Goal: Information Seeking & Learning: Find contact information

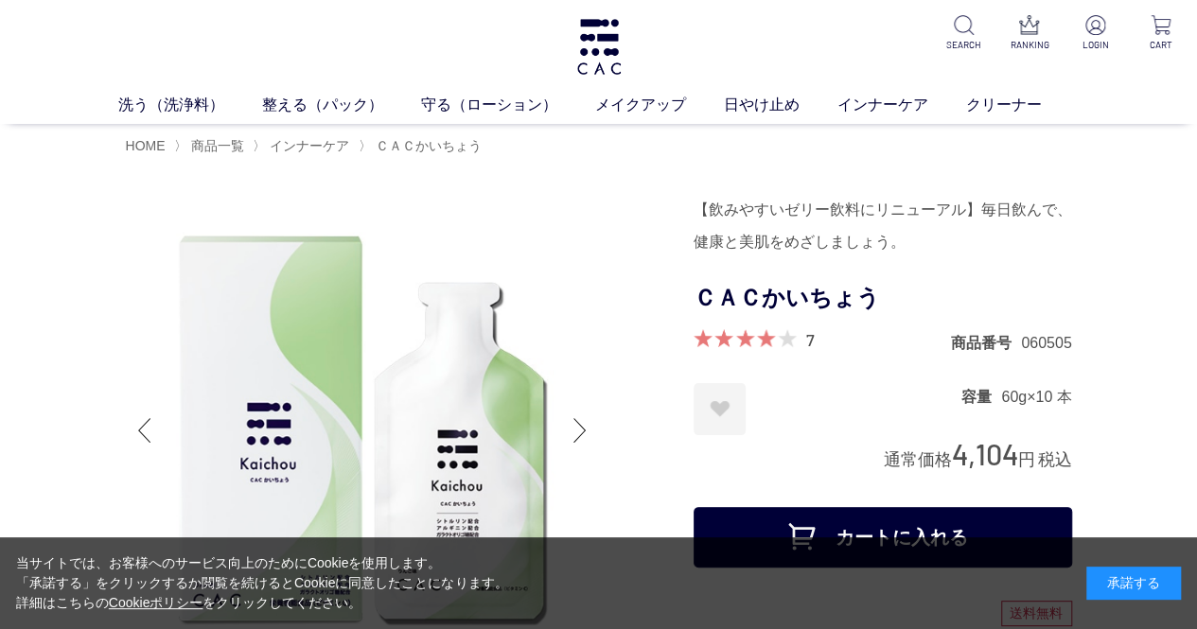
click at [1130, 584] on div "承諾する" at bounding box center [1133, 583] width 95 height 33
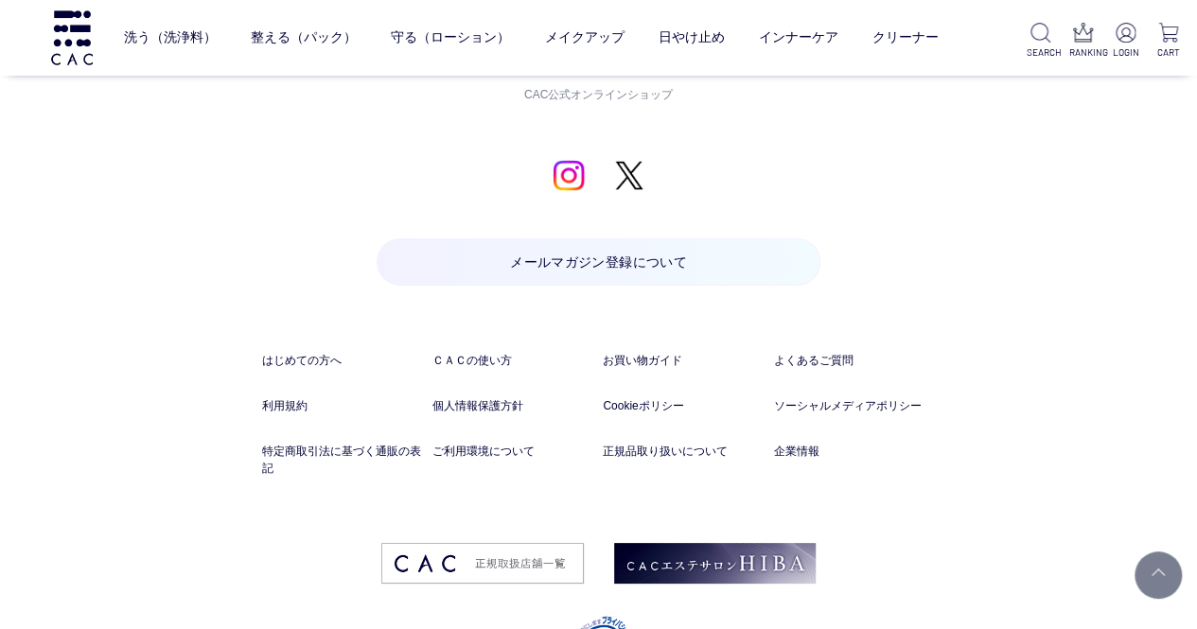
scroll to position [10767, 0]
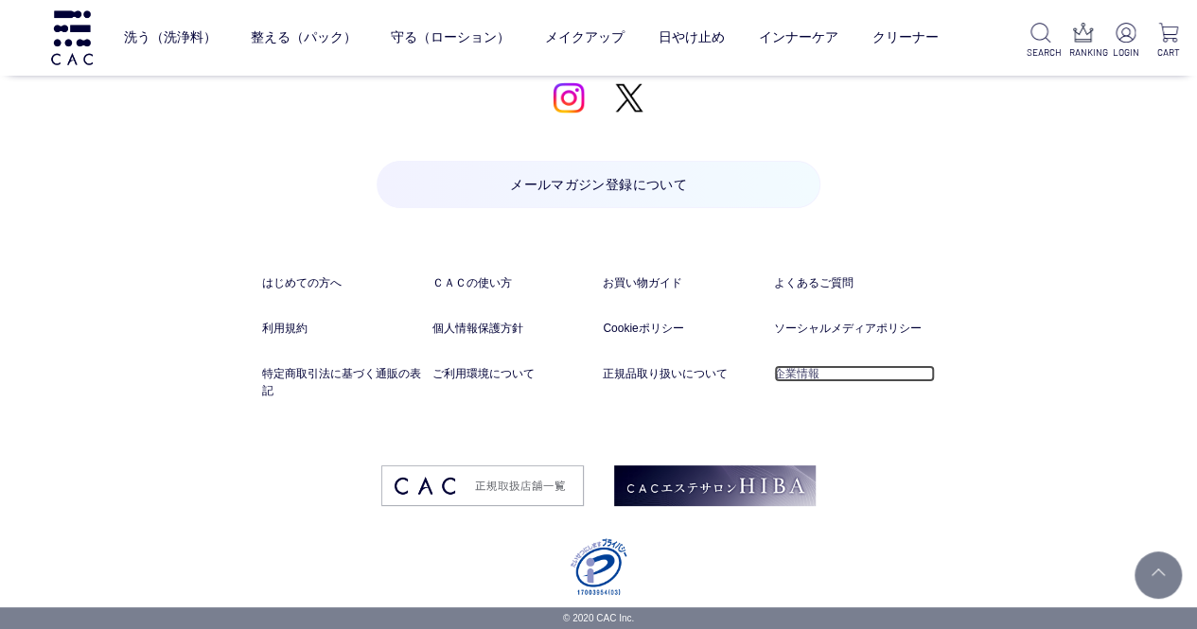
click at [795, 379] on link "企業情報" at bounding box center [855, 373] width 162 height 17
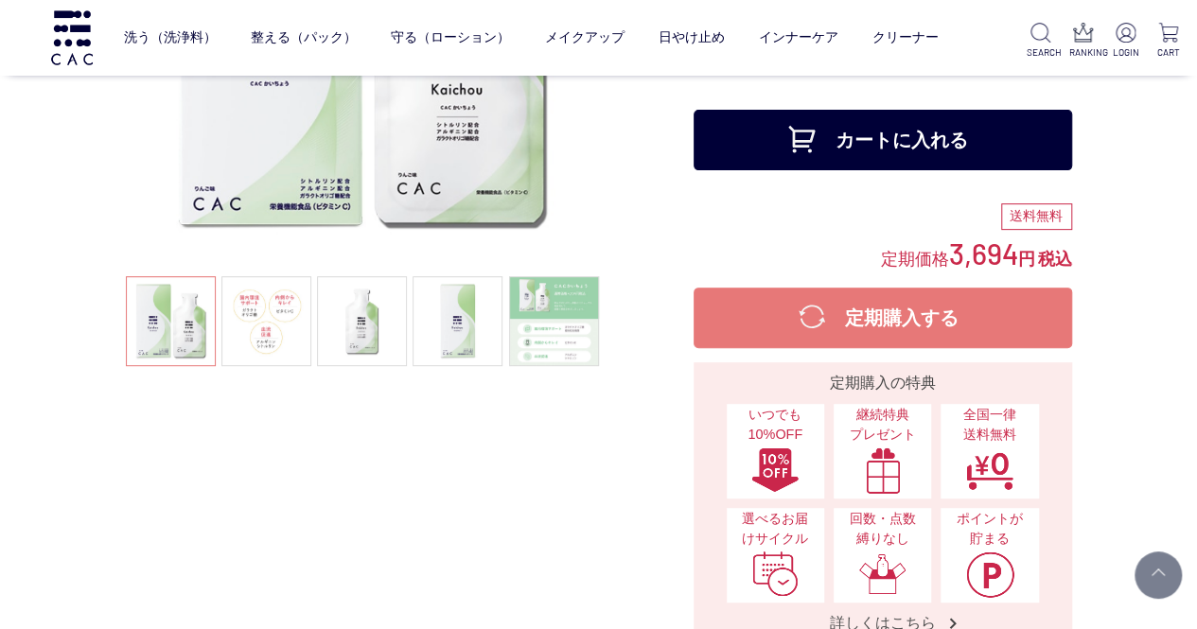
scroll to position [0, 0]
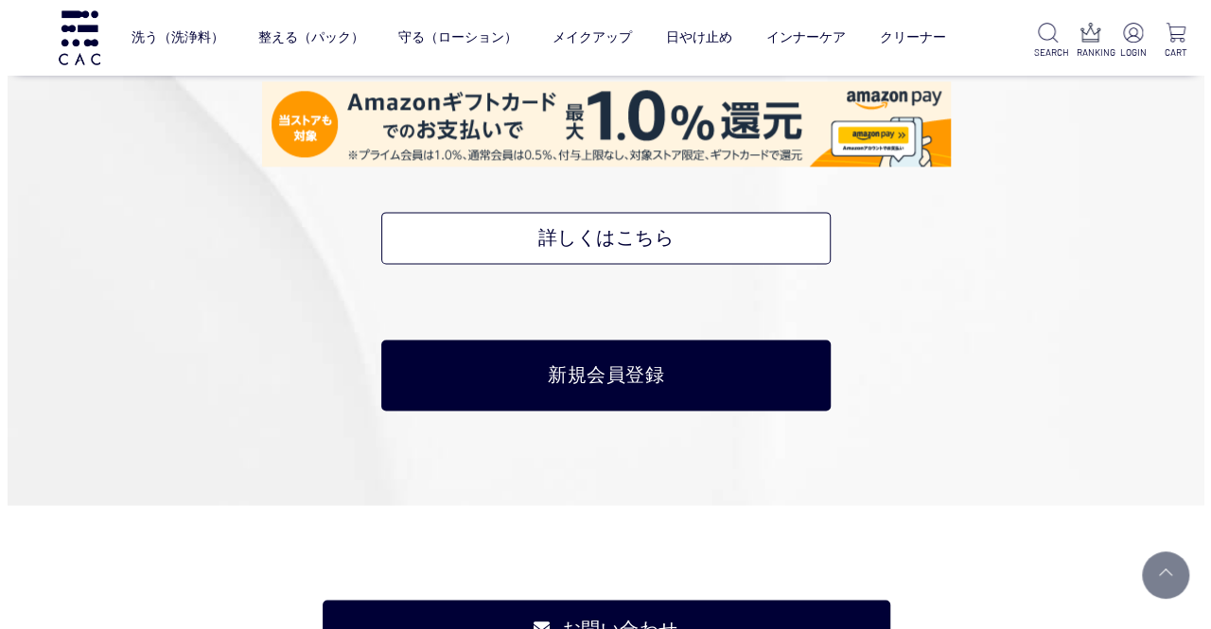
scroll to position [8391, 0]
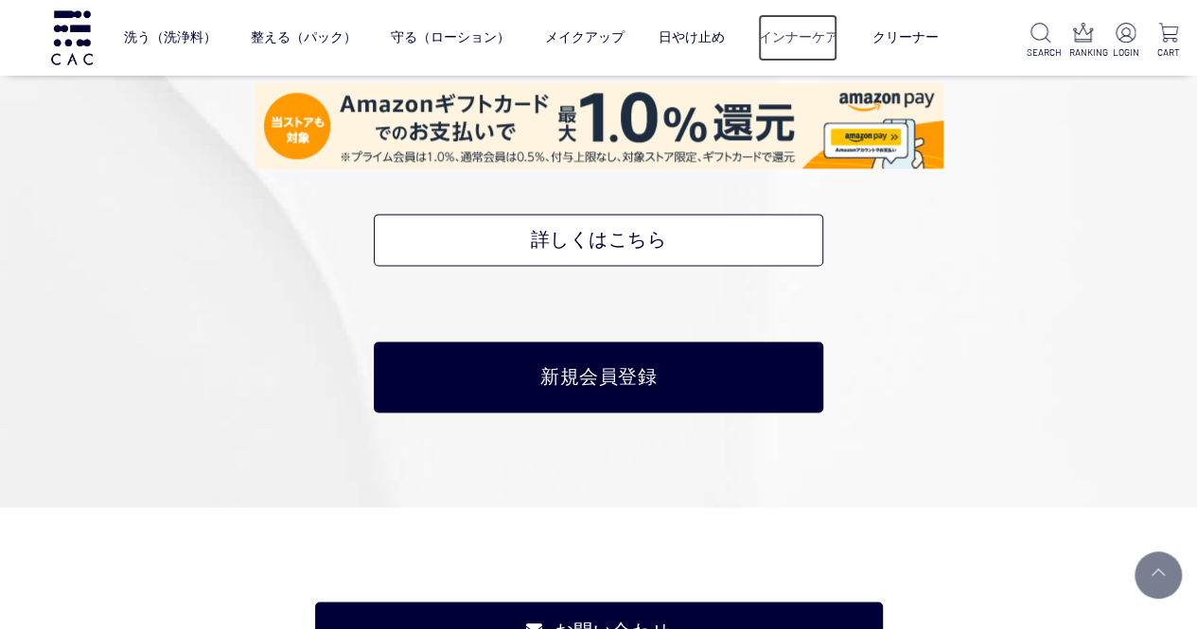
click at [813, 36] on link "インナーケア" at bounding box center [797, 37] width 79 height 47
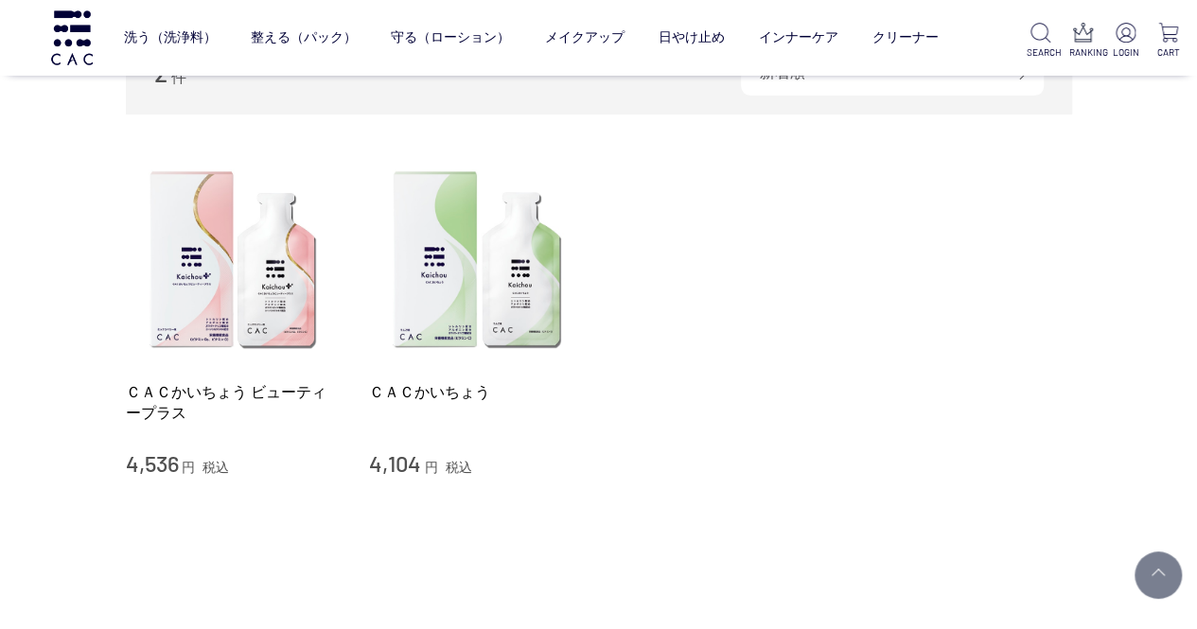
scroll to position [250, 0]
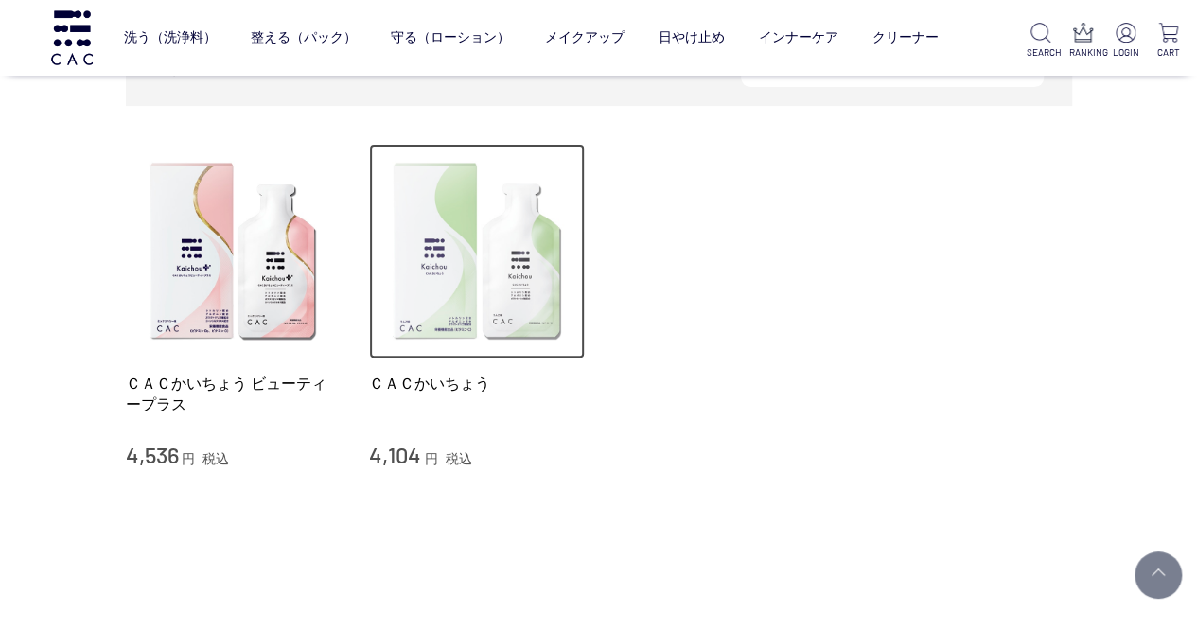
click at [462, 323] on img at bounding box center [477, 252] width 216 height 216
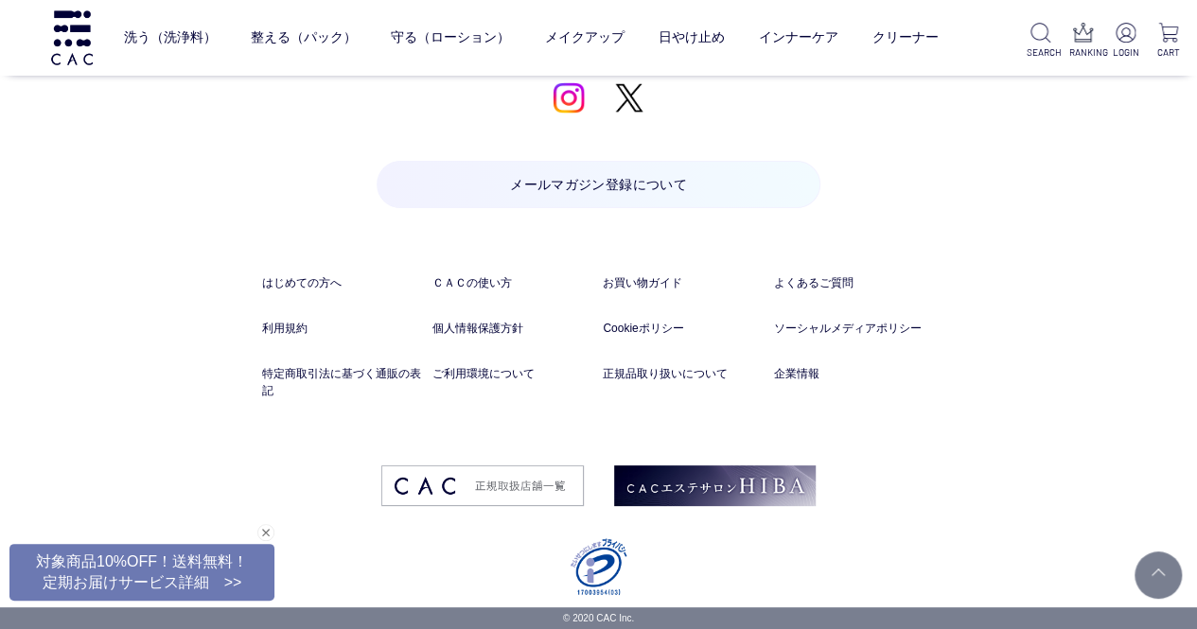
scroll to position [10767, 0]
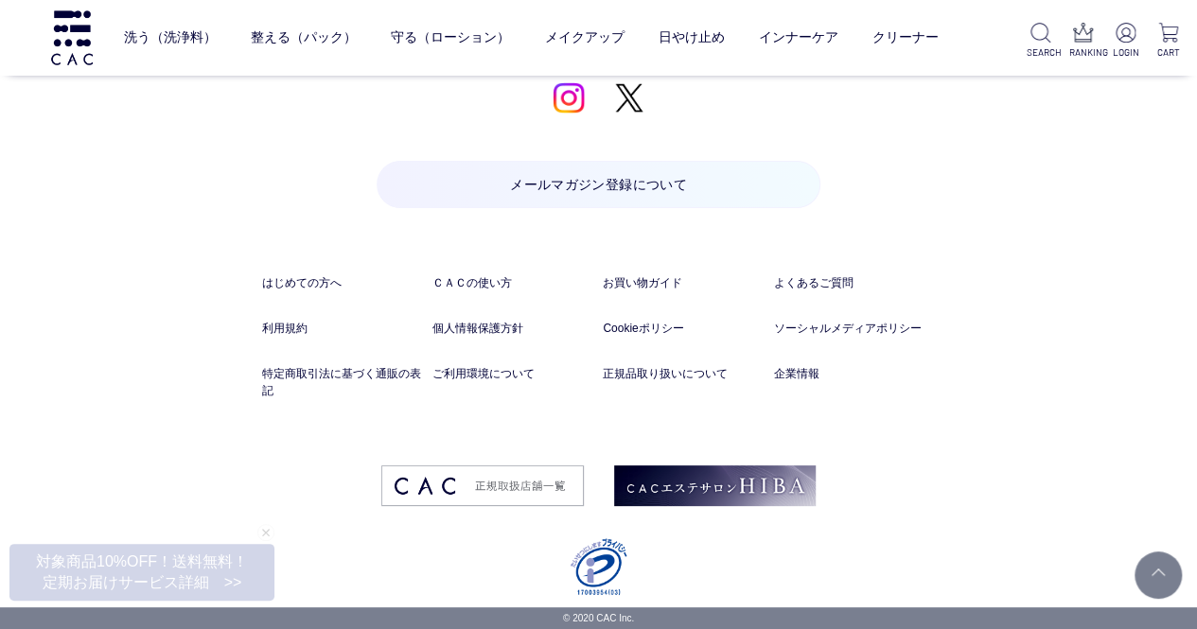
click at [817, 273] on p "メールマガジン登録について" at bounding box center [598, 218] width 445 height 114
click at [825, 279] on link "よくあるご質問" at bounding box center [855, 282] width 162 height 17
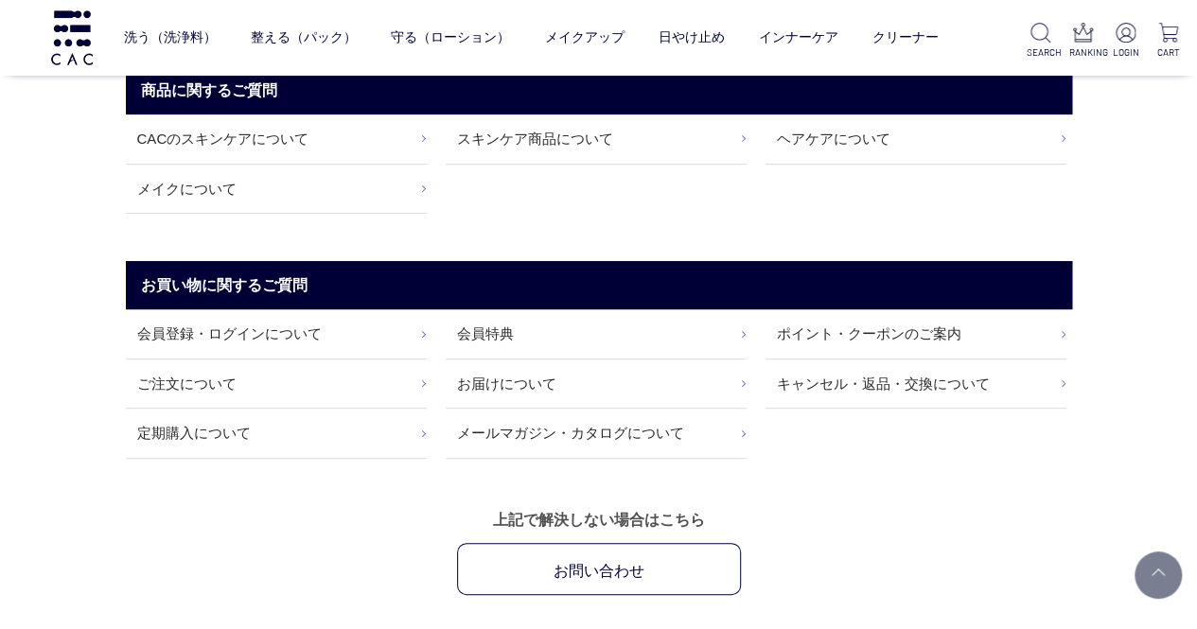
scroll to position [148, 0]
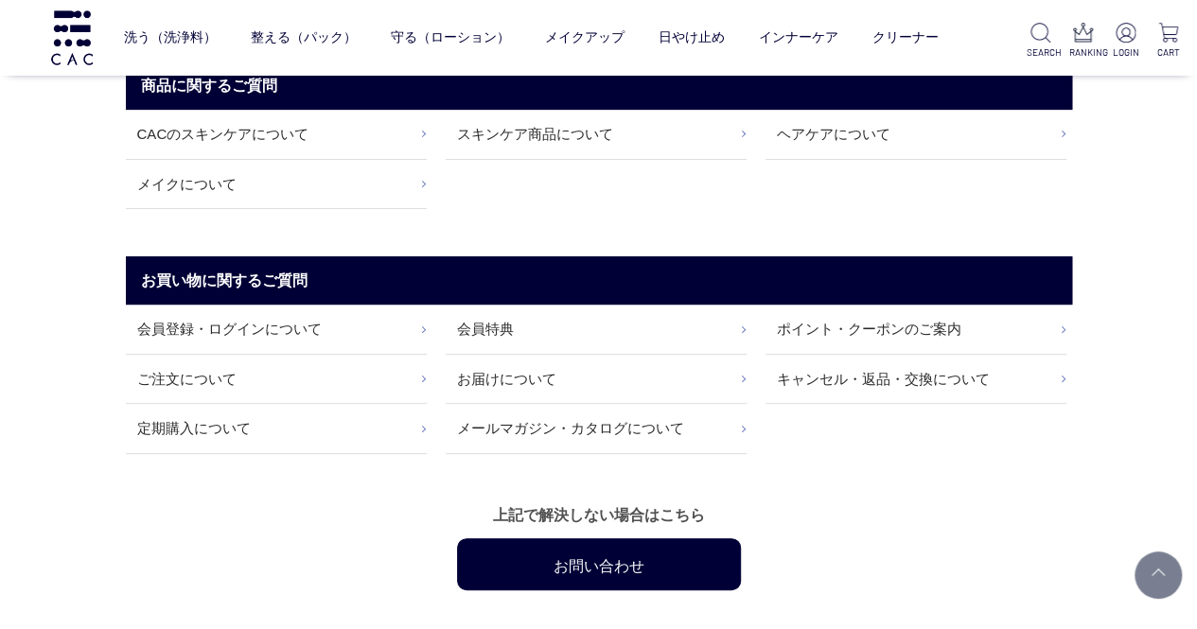
click at [572, 548] on link "お問い合わせ" at bounding box center [599, 564] width 284 height 52
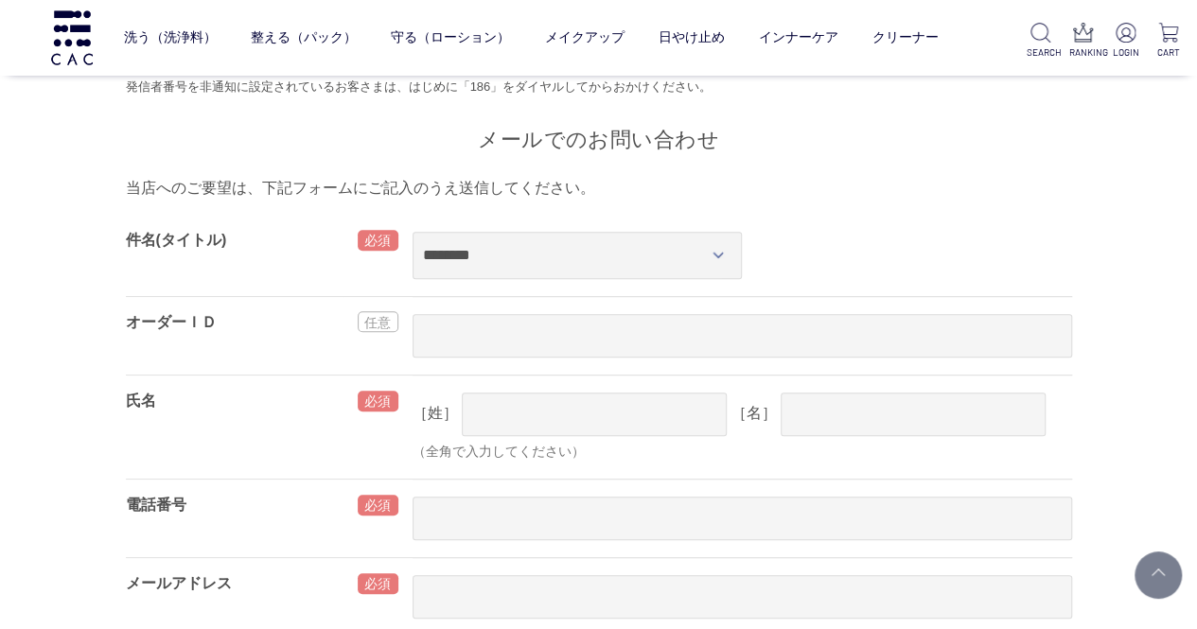
scroll to position [388, 0]
